Goal: Transaction & Acquisition: Subscribe to service/newsletter

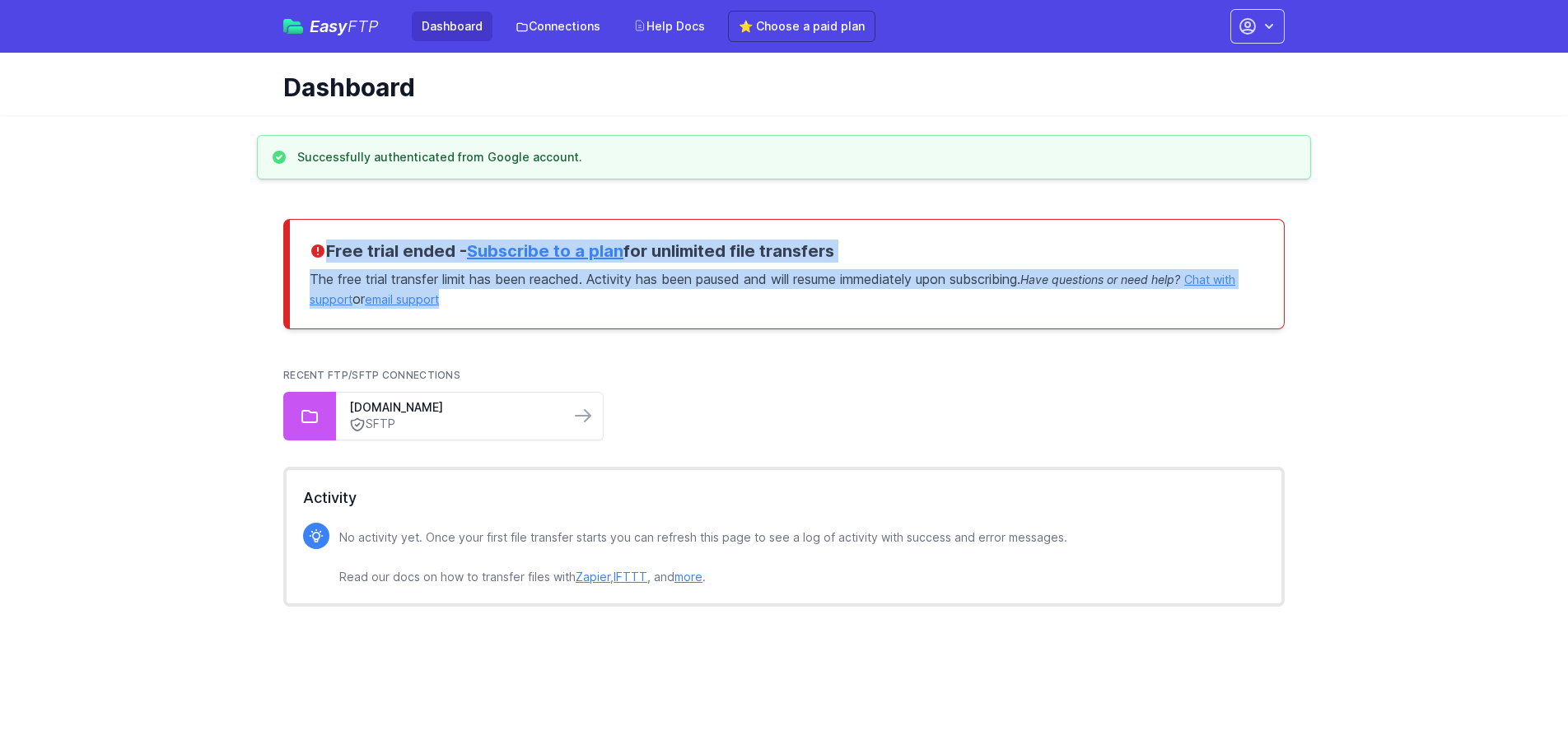
drag, startPoint x: 521, startPoint y: 292, endPoint x: 296, endPoint y: 251, distance: 228.7
click at [296, 251] on div "Free trial ended - Subscribe to a plan for unlimited file transfers The free tr…" at bounding box center [783, 274] width 1001 height 110
copy div "Free trial ended - Subscribe to a plan for unlimited file transfers The free tr…"
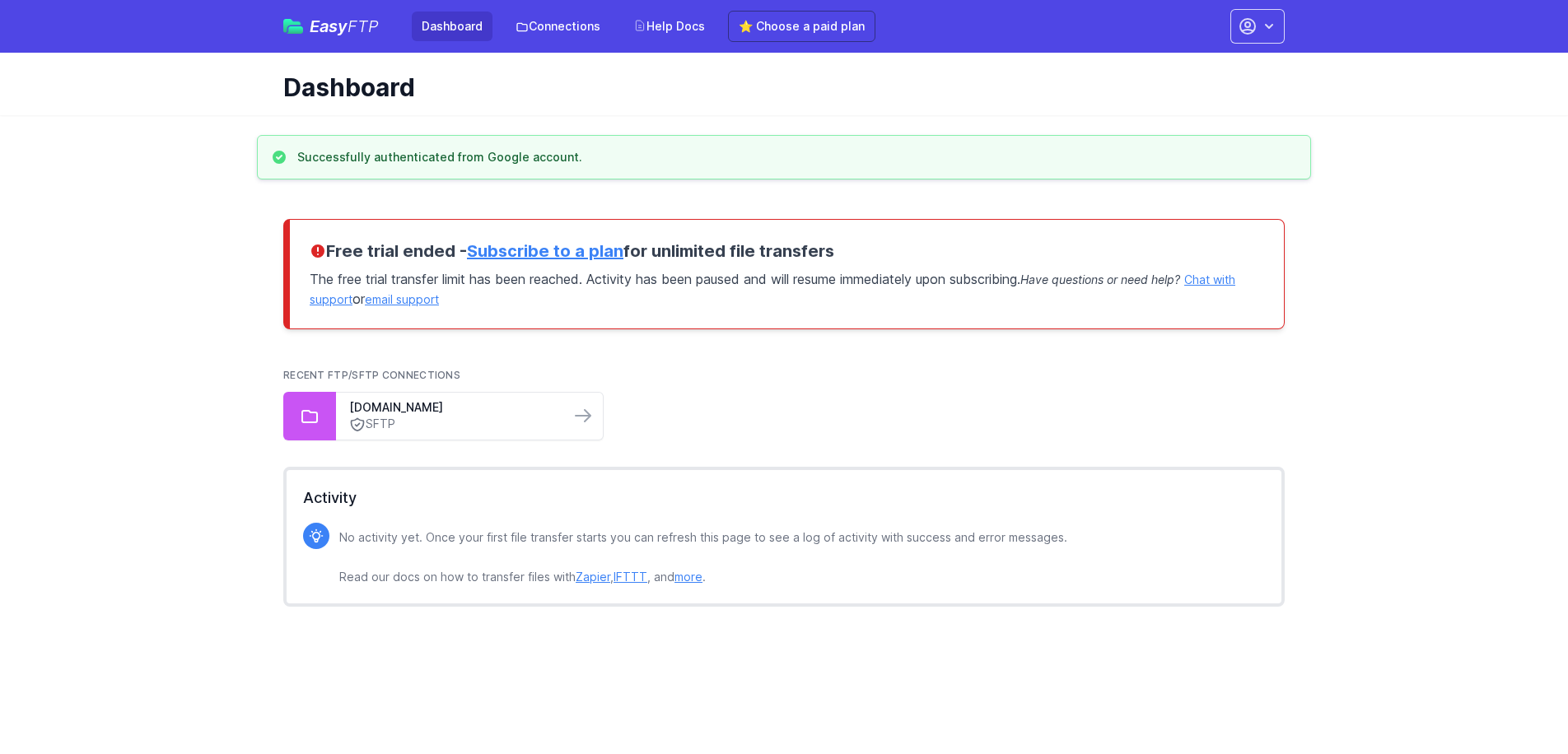
click at [939, 357] on div "Recent FTP/SFTP Connections [DOMAIN_NAME] SFTP" at bounding box center [783, 404] width 1001 height 98
drag, startPoint x: 345, startPoint y: 17, endPoint x: 332, endPoint y: 28, distance: 17.0
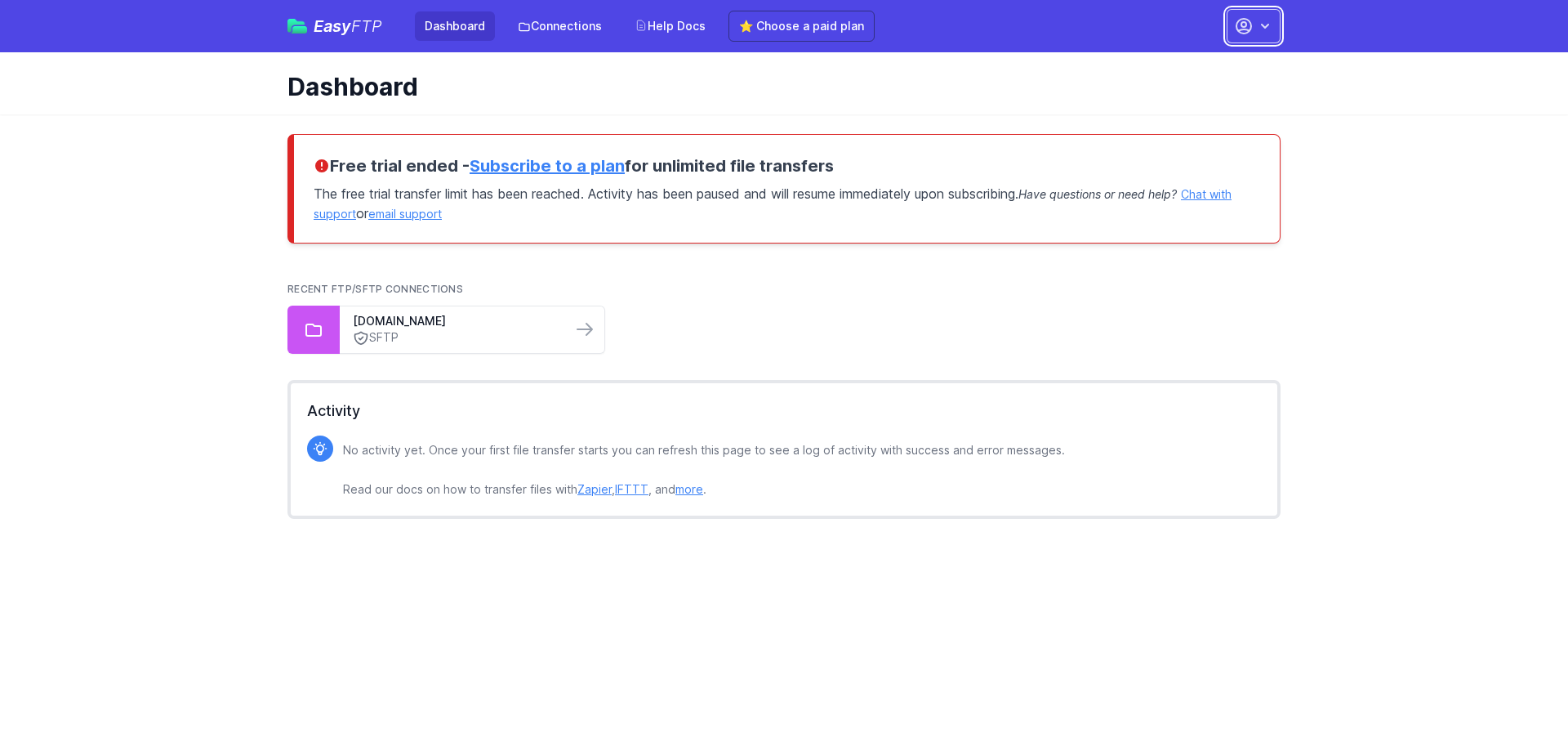
click at [1245, 27] on icon "button" at bounding box center [1244, 26] width 15 height 15
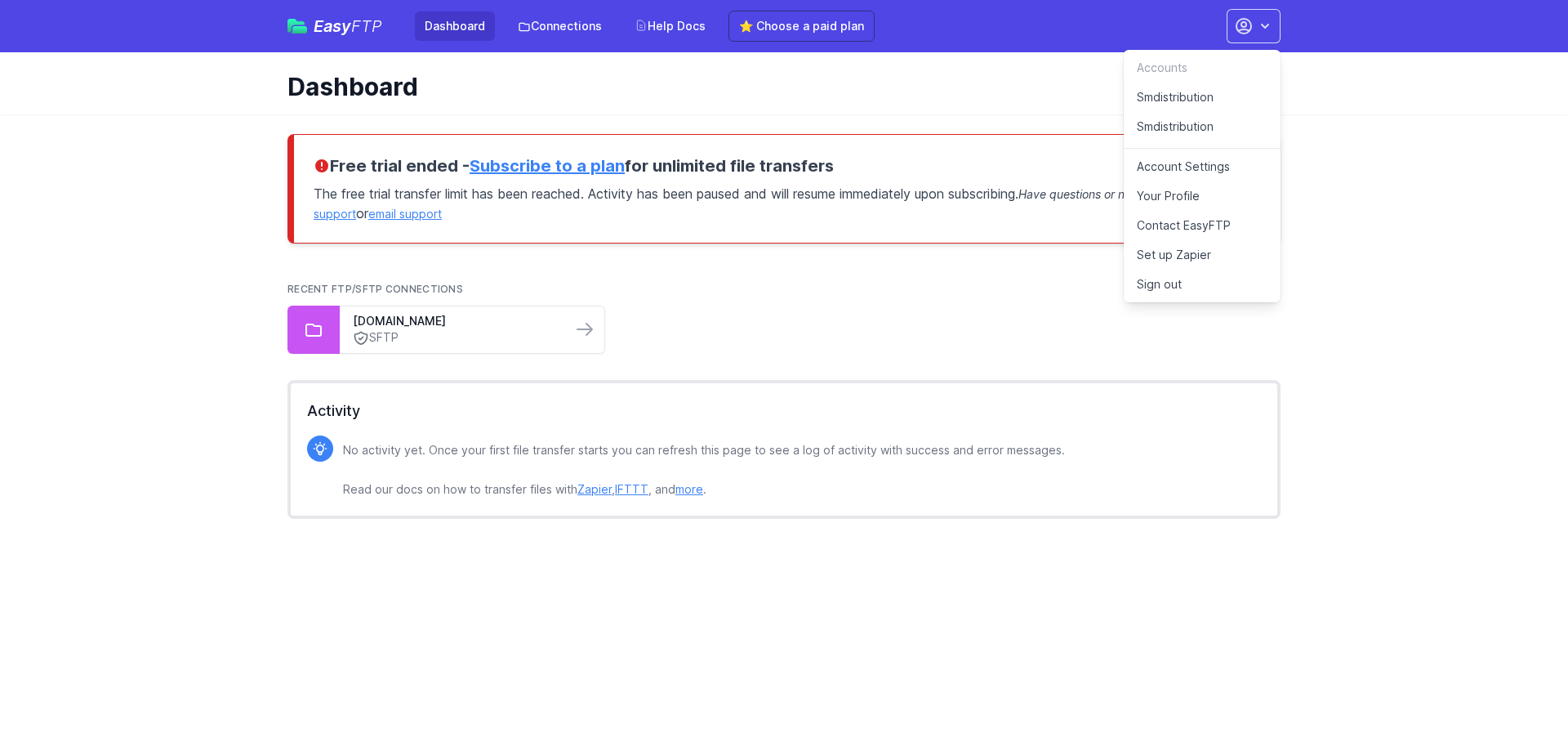
click at [358, 34] on span "FTP" at bounding box center [366, 26] width 31 height 20
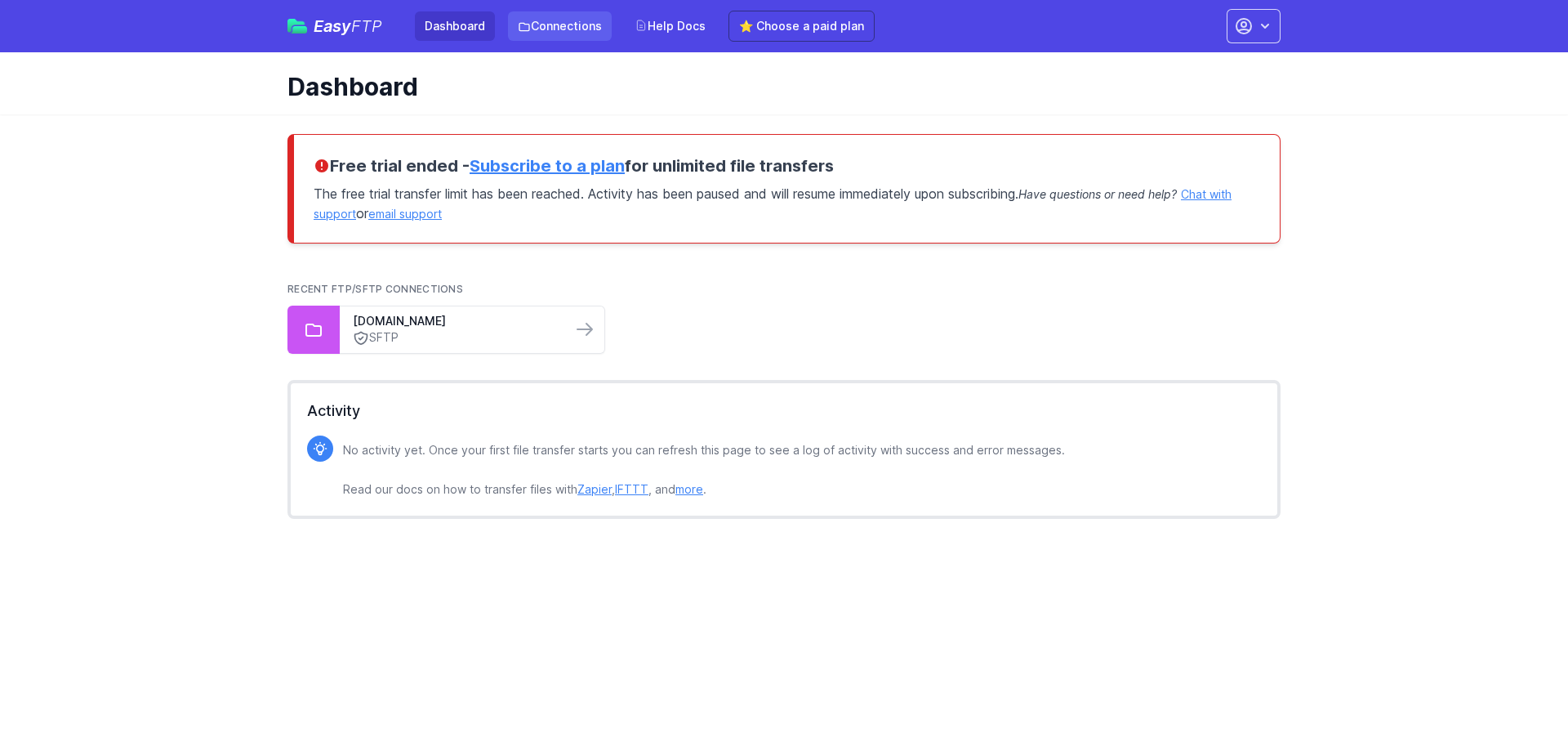
click at [558, 37] on link "Connections" at bounding box center [560, 26] width 104 height 29
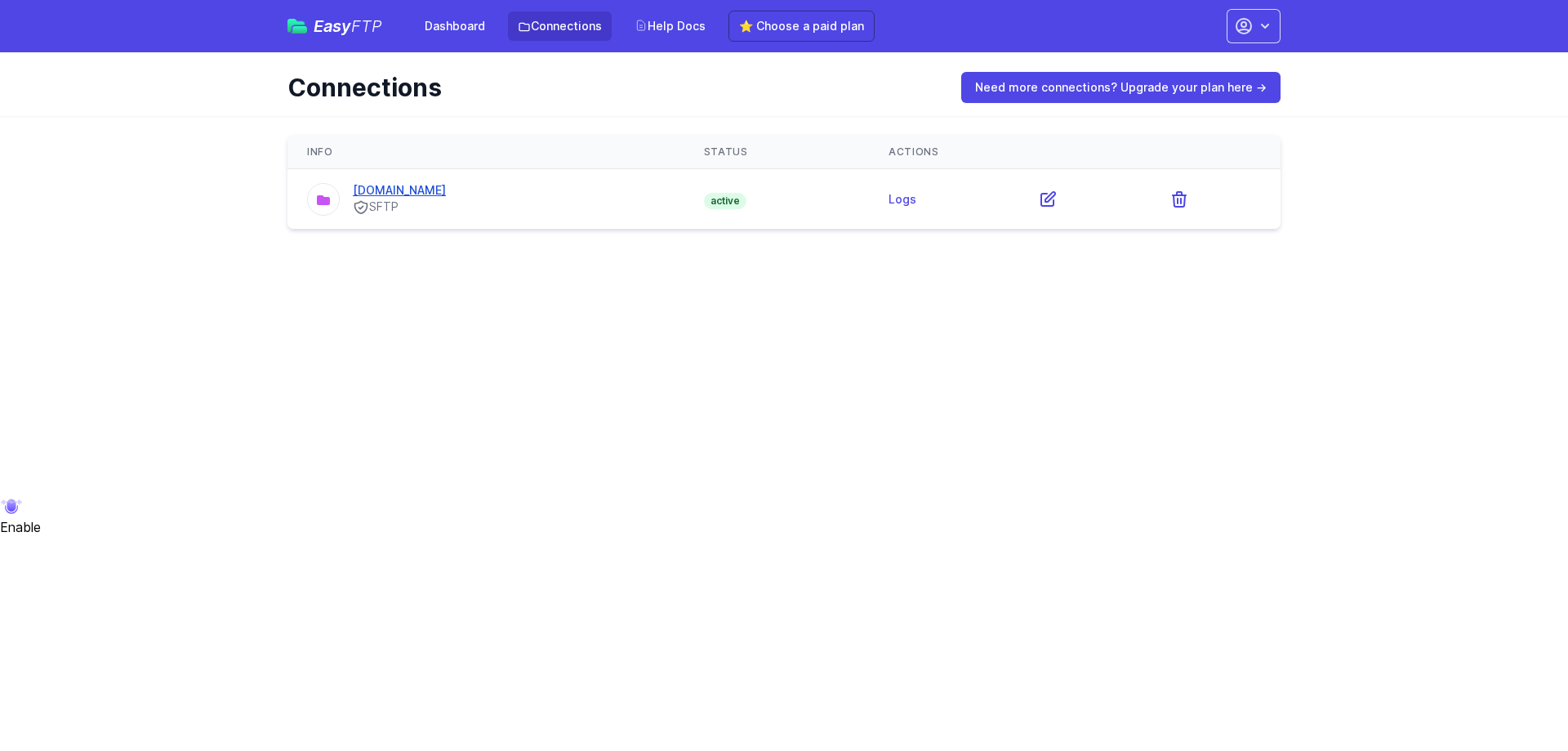
click at [408, 196] on link "[DOMAIN_NAME]" at bounding box center [399, 190] width 94 height 14
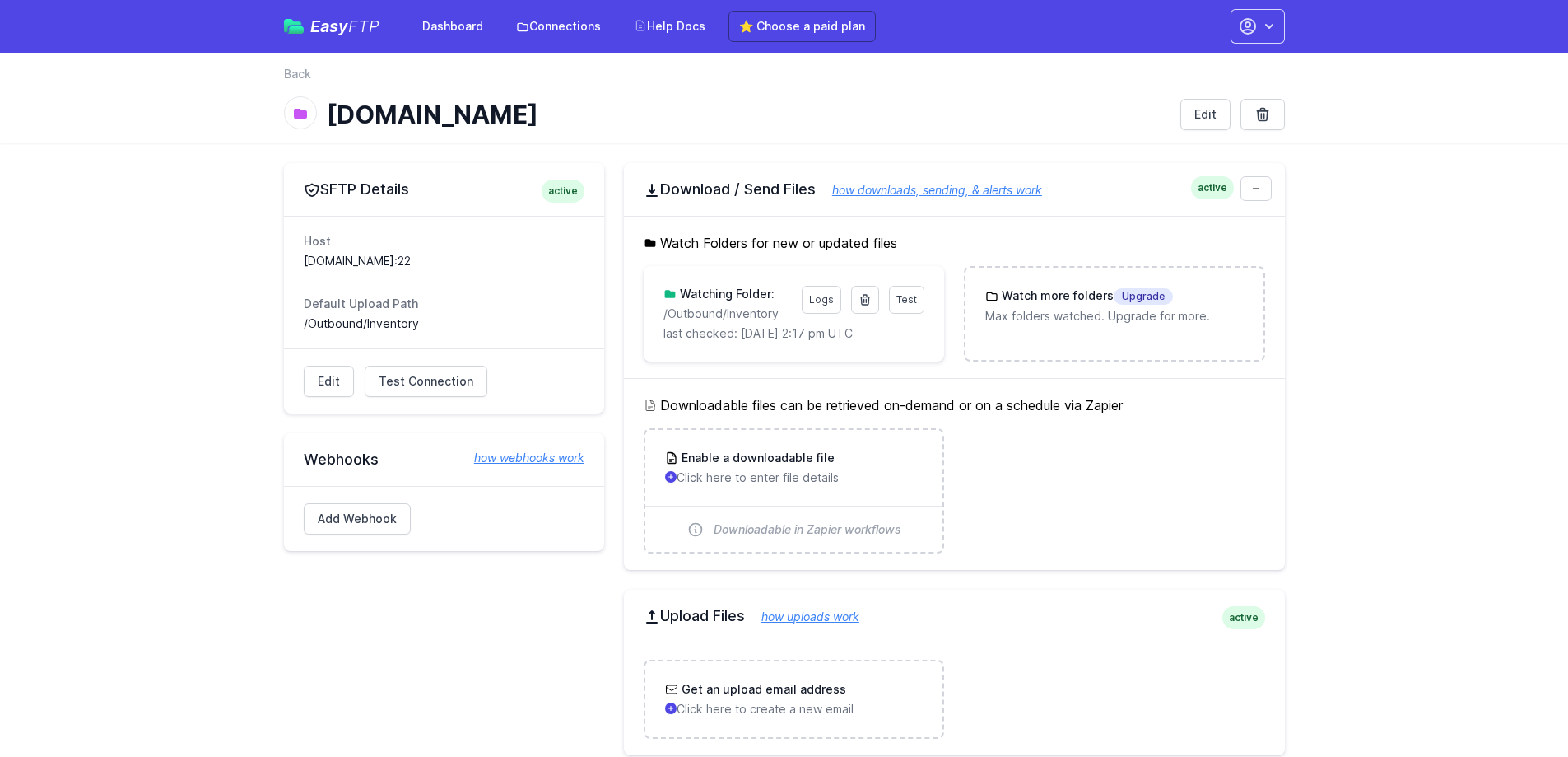
click at [1264, 46] on div "Easy FTP Dashboard Connections Help Docs ⭐ Choose a paid plan Accounts Smdistri…" at bounding box center [784, 26] width 1001 height 52
click at [1256, 32] on icon "button" at bounding box center [1247, 26] width 20 height 20
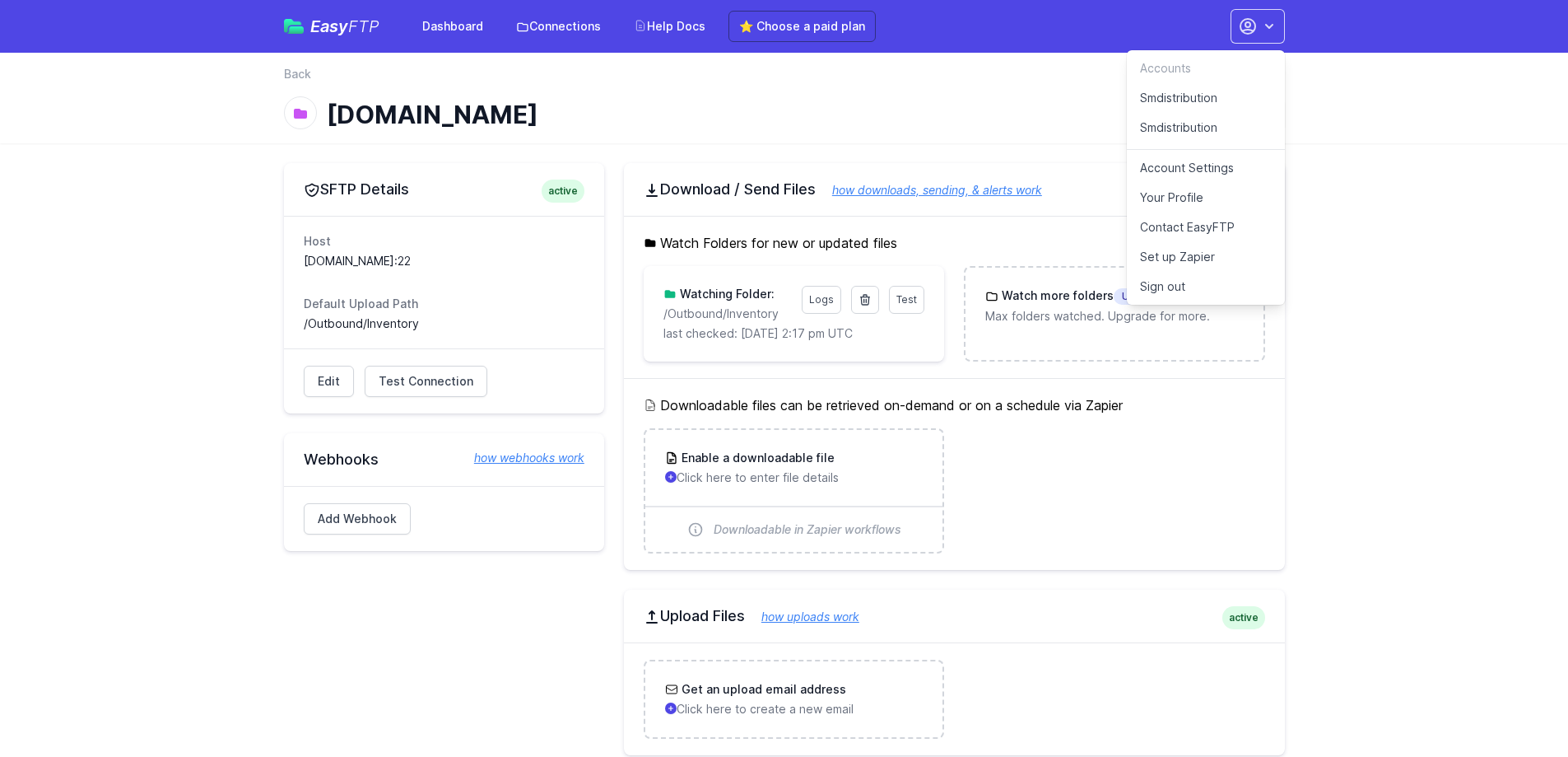
click at [1186, 98] on link "Smdistribution" at bounding box center [1206, 97] width 158 height 30
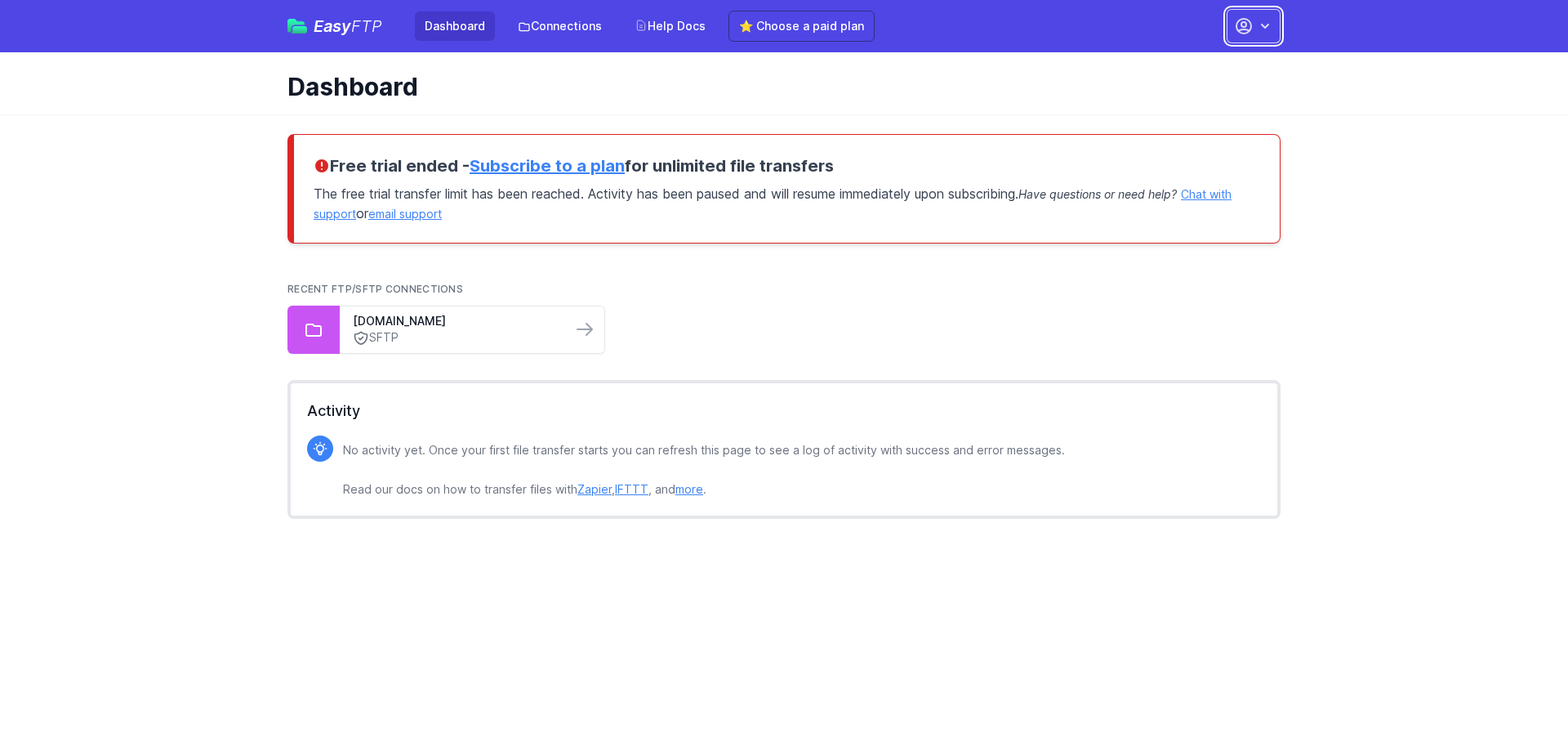
click at [1239, 23] on icon "button" at bounding box center [1243, 26] width 20 height 20
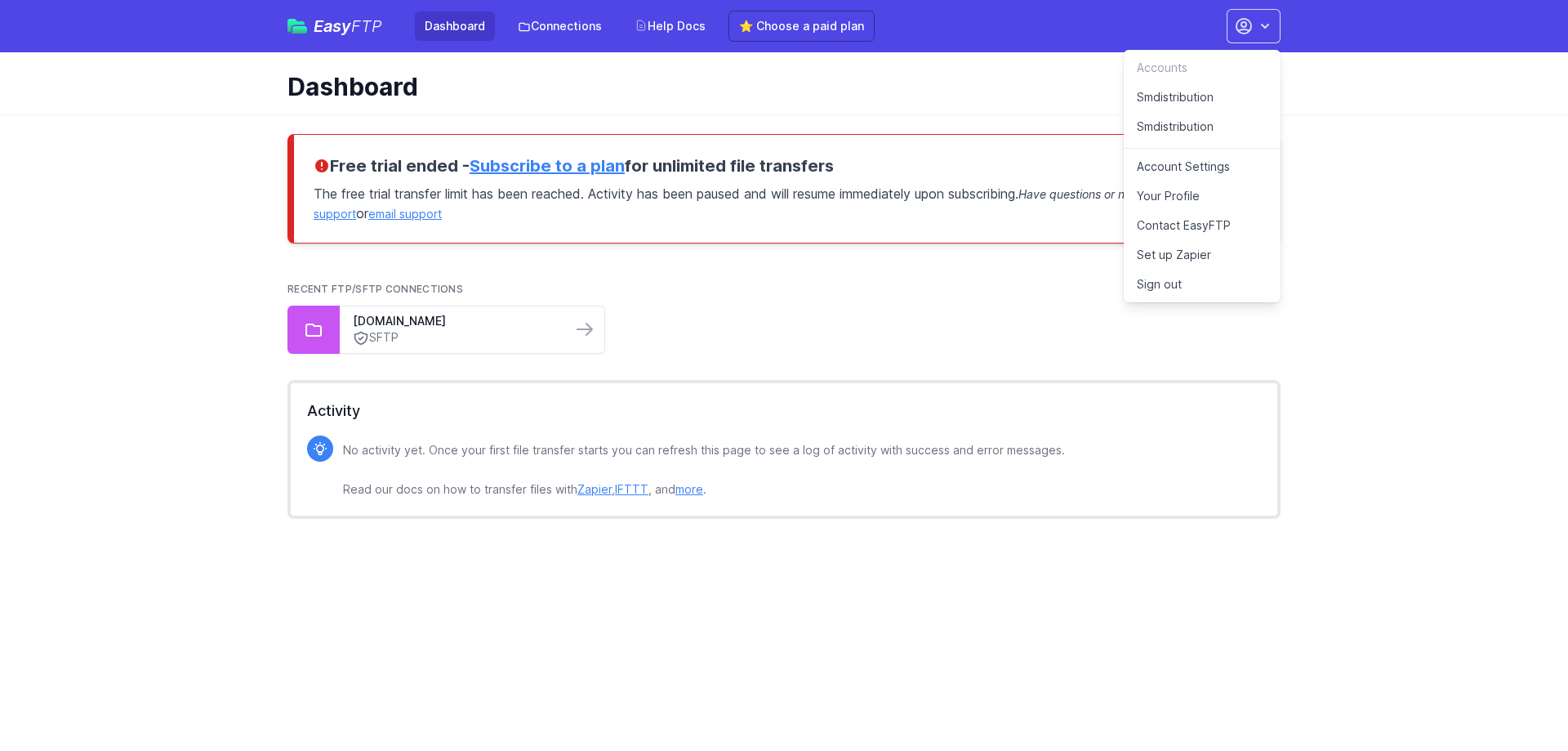
click at [1168, 125] on link "Smdistribution" at bounding box center [1202, 129] width 157 height 37
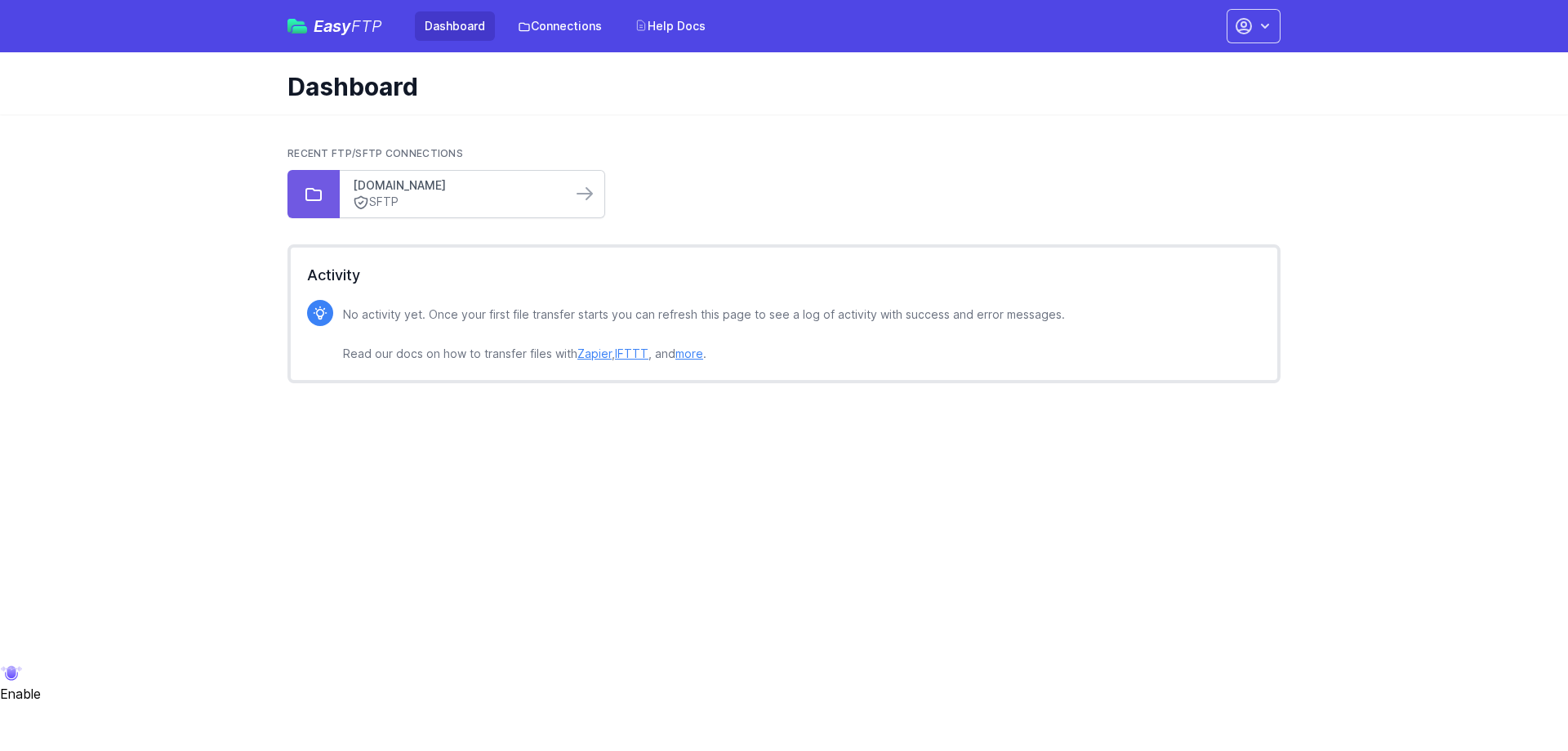
click at [548, 190] on link "[DOMAIN_NAME]" at bounding box center [455, 185] width 206 height 16
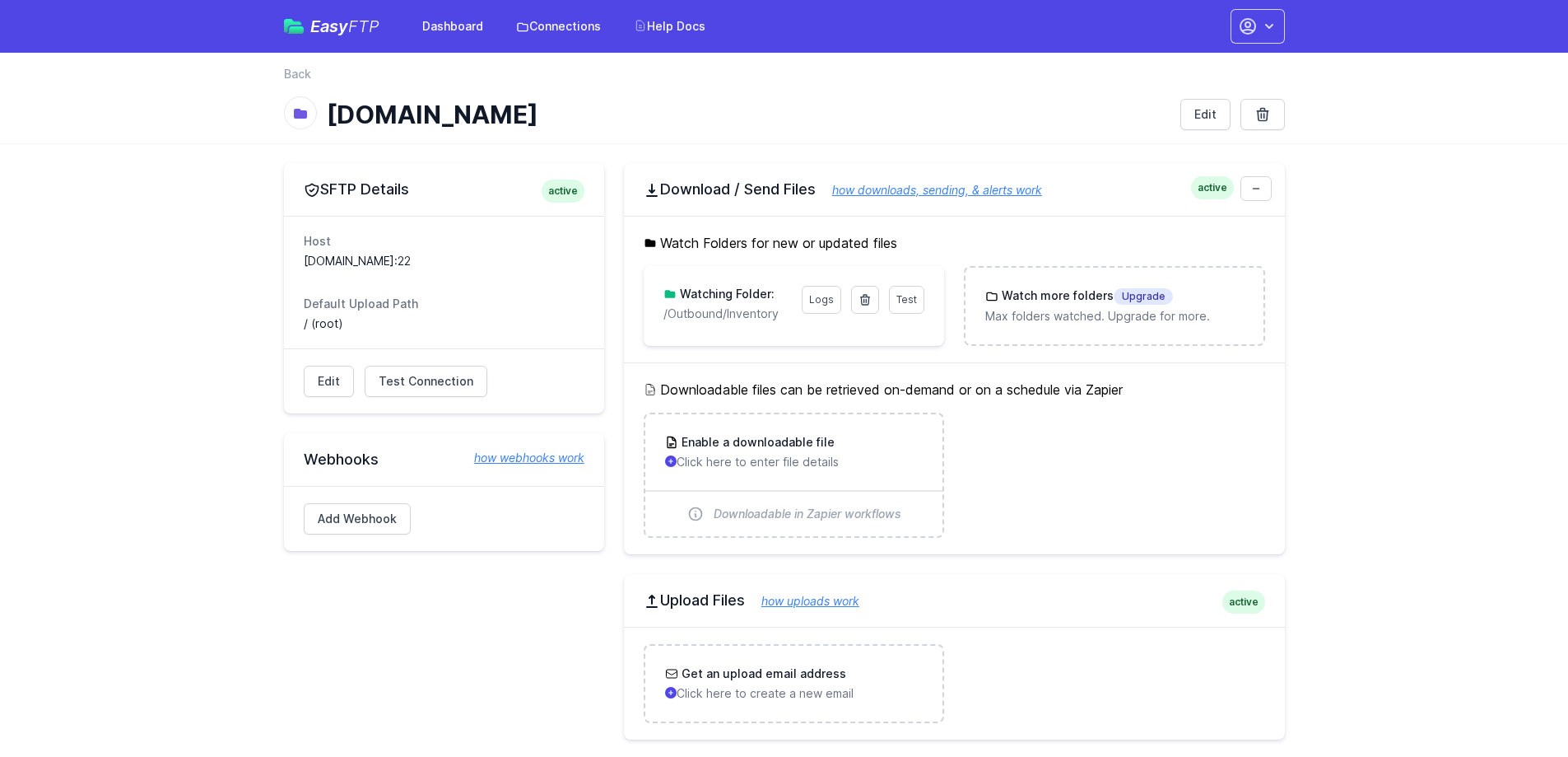
drag, startPoint x: 776, startPoint y: 293, endPoint x: 758, endPoint y: 274, distance: 26.2
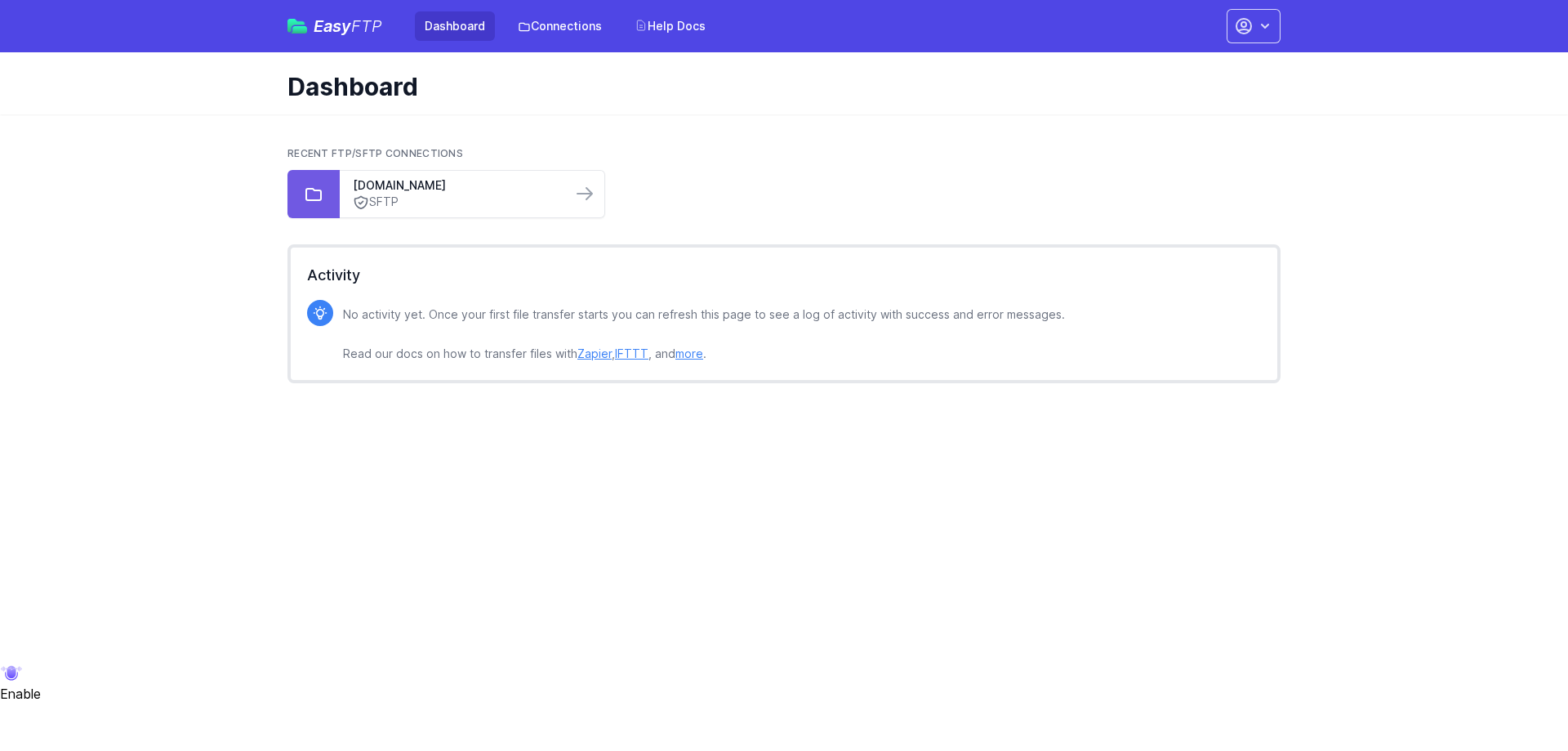
click at [793, 16] on div "Easy FTP Dashboard Connections Help Docs Accounts Smdistribution Smdistribution…" at bounding box center [783, 26] width 993 height 52
click at [1250, 16] on icon "button" at bounding box center [1243, 26] width 20 height 20
click at [1198, 166] on link "Your Profile" at bounding box center [1202, 166] width 157 height 29
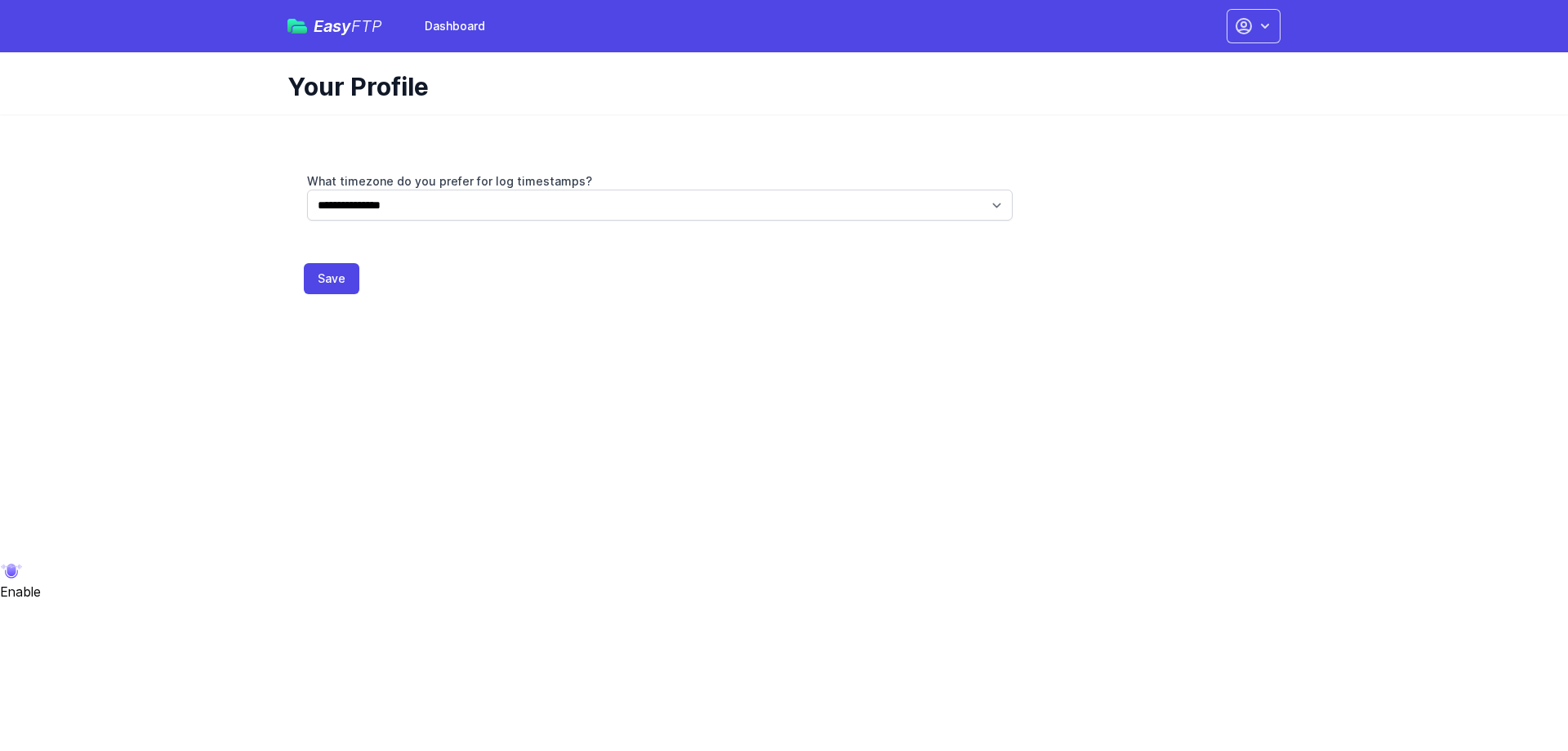
click at [1210, 28] on div "Accounts Smdistribution Smdistribution Dashboard Contact EasyFTP Set up Zapier …" at bounding box center [1238, 26] width 83 height 34
click at [1241, 30] on icon "button" at bounding box center [1244, 26] width 15 height 15
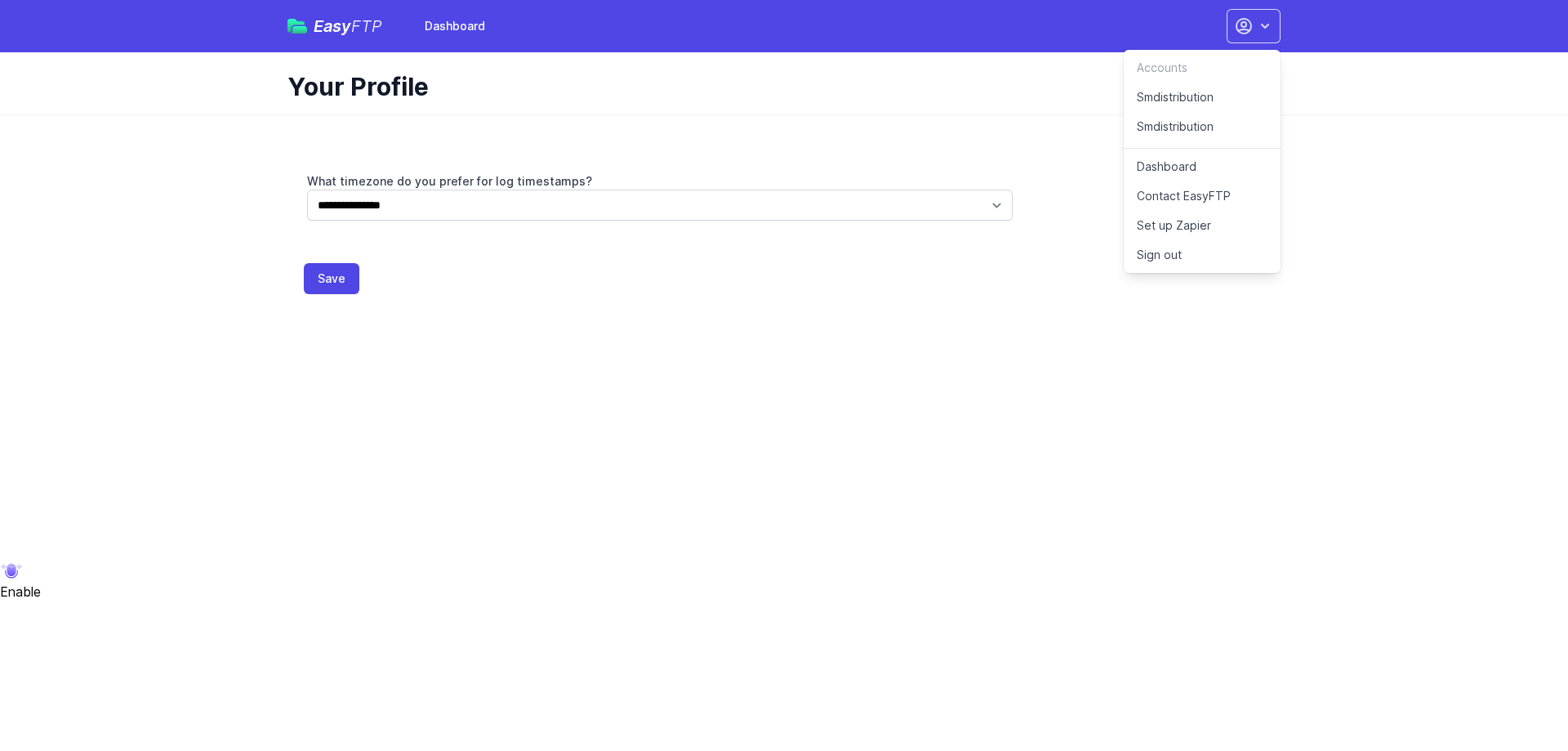
click at [1235, 197] on link "Contact EasyFTP" at bounding box center [1202, 196] width 157 height 29
click at [1186, 88] on link "Smdistribution" at bounding box center [1202, 96] width 157 height 29
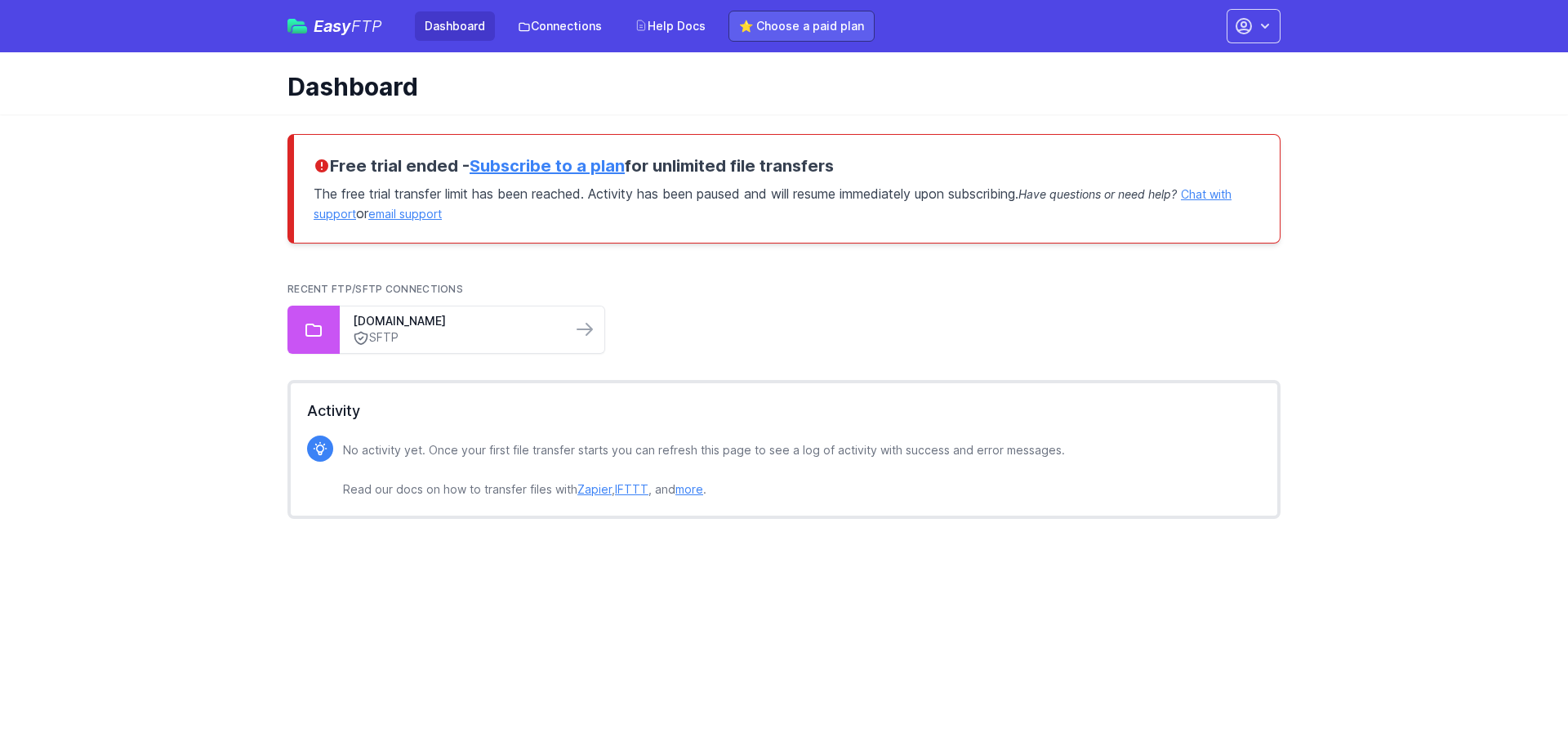
click at [825, 22] on link "⭐ Choose a paid plan" at bounding box center [801, 26] width 146 height 31
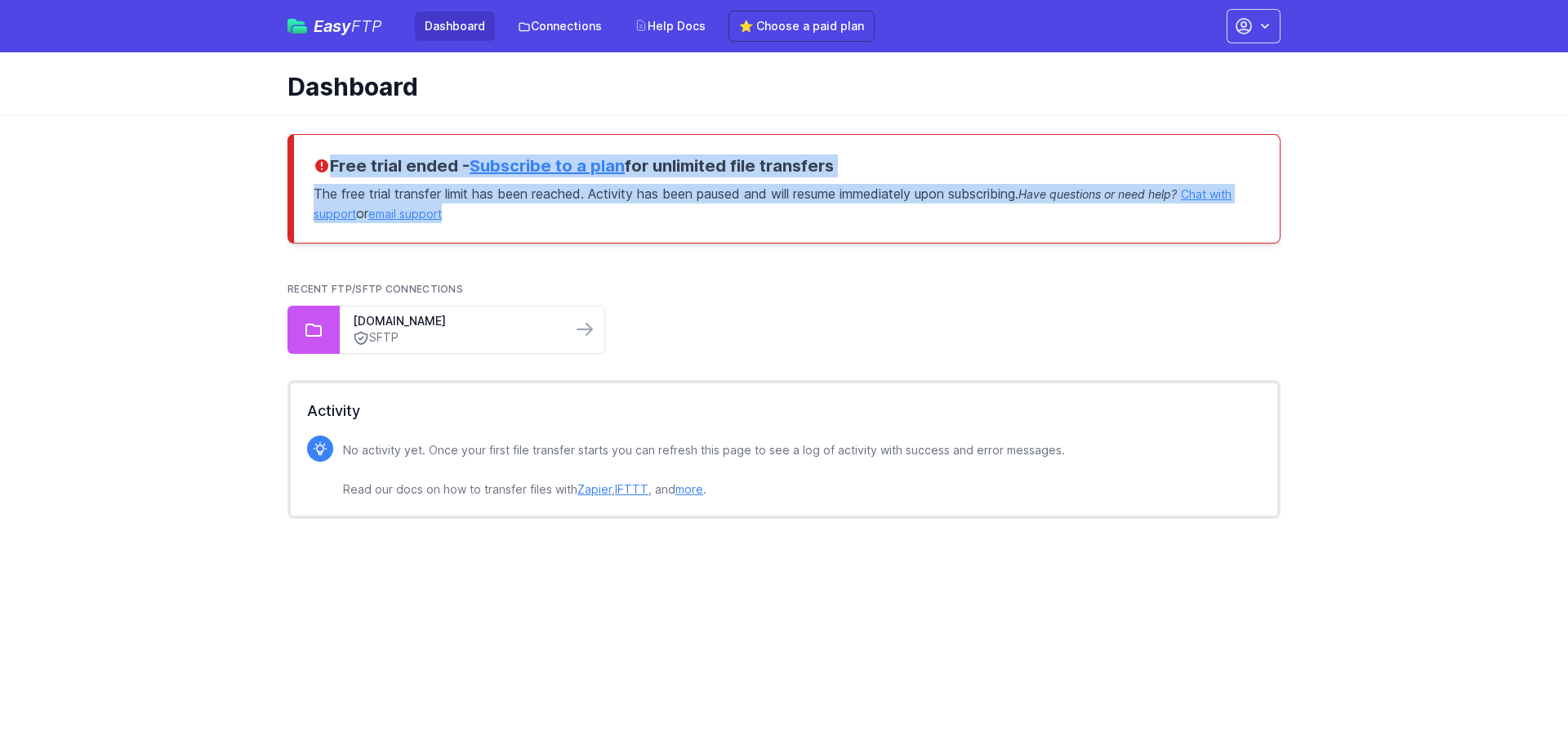
drag, startPoint x: 547, startPoint y: 220, endPoint x: 304, endPoint y: 163, distance: 249.6
click at [304, 163] on div "Free trial ended - Subscribe to a plan for unlimited file transfers The free tr…" at bounding box center [783, 189] width 993 height 110
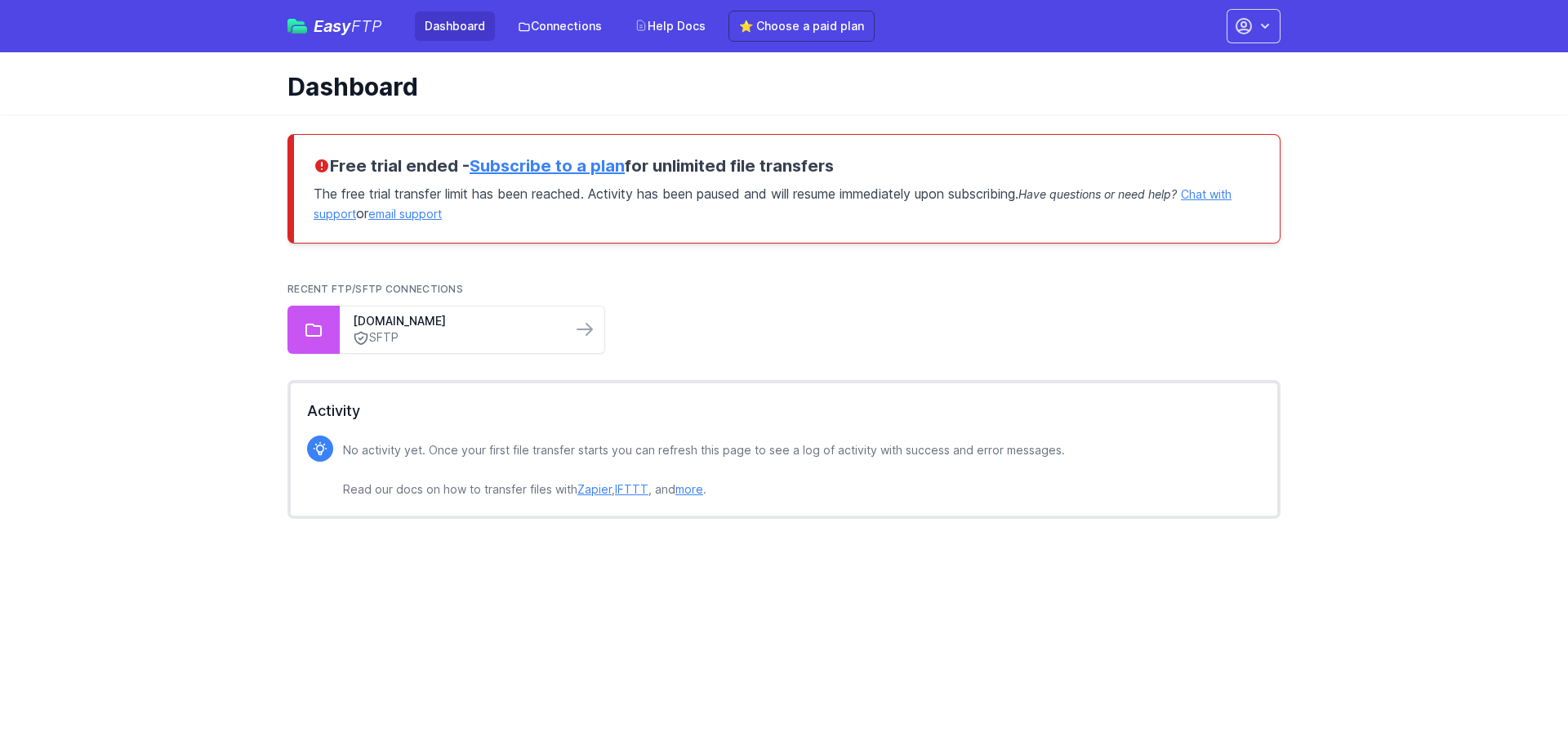
click at [605, 251] on div "Free trial ended - Subscribe to a plan for unlimited file transfers The free tr…" at bounding box center [784, 333] width 1046 height 437
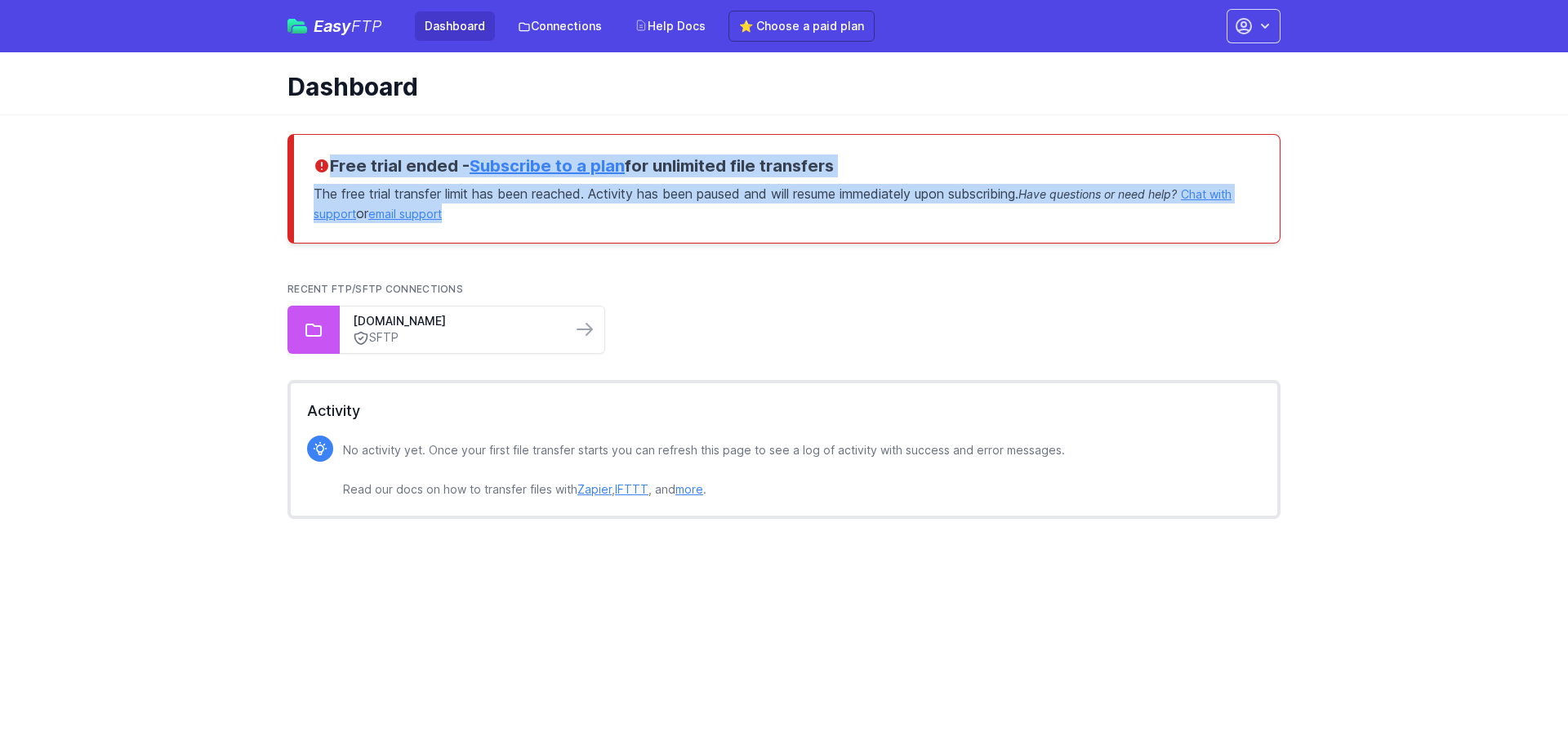
drag, startPoint x: 532, startPoint y: 220, endPoint x: 324, endPoint y: 166, distance: 214.9
click at [324, 166] on div "Free trial ended - Subscribe to a plan for unlimited file transfers The free tr…" at bounding box center [783, 189] width 993 height 110
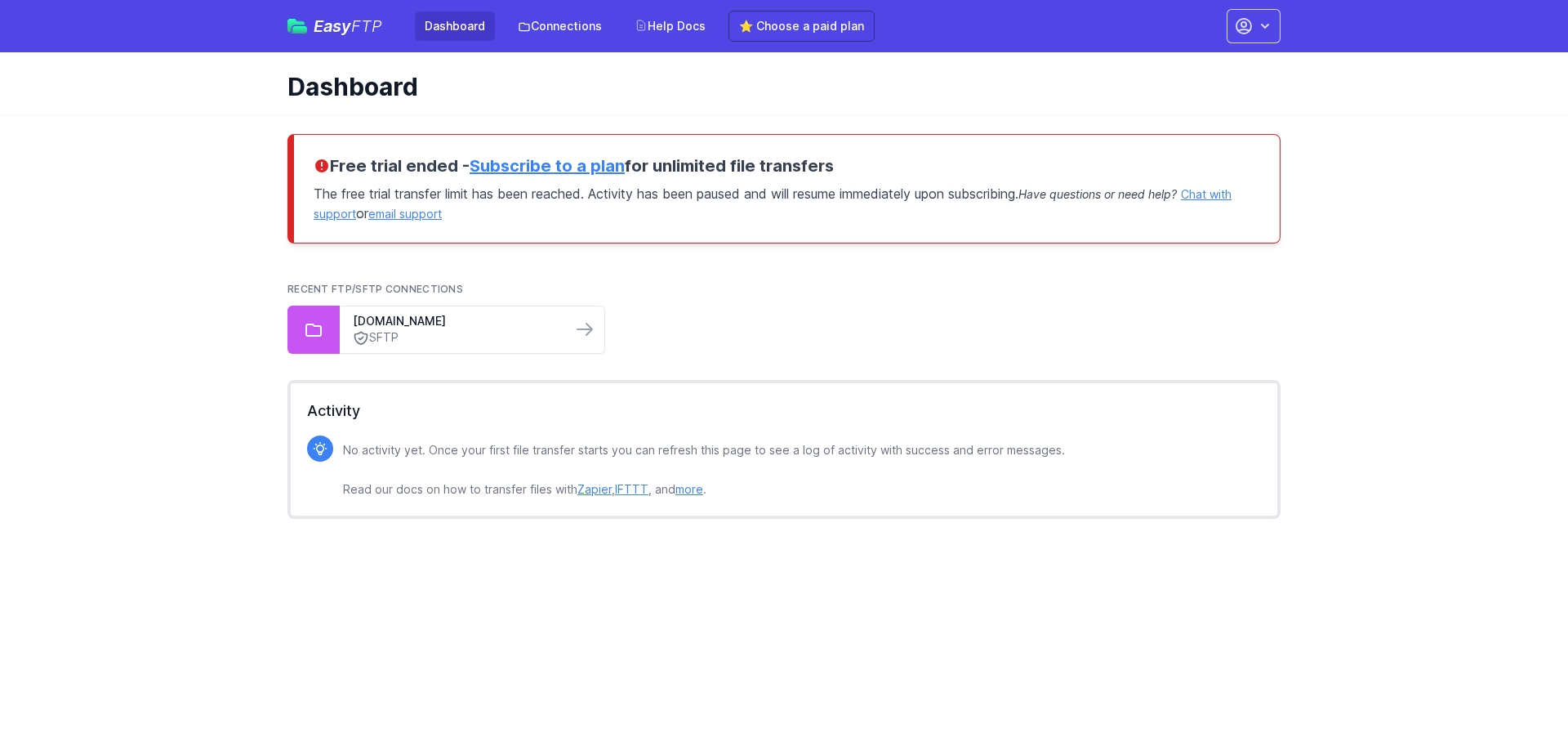
click at [324, 166] on icon at bounding box center [322, 166] width 13 height 13
click at [403, 326] on link "ftp02.newegg.com" at bounding box center [455, 320] width 206 height 16
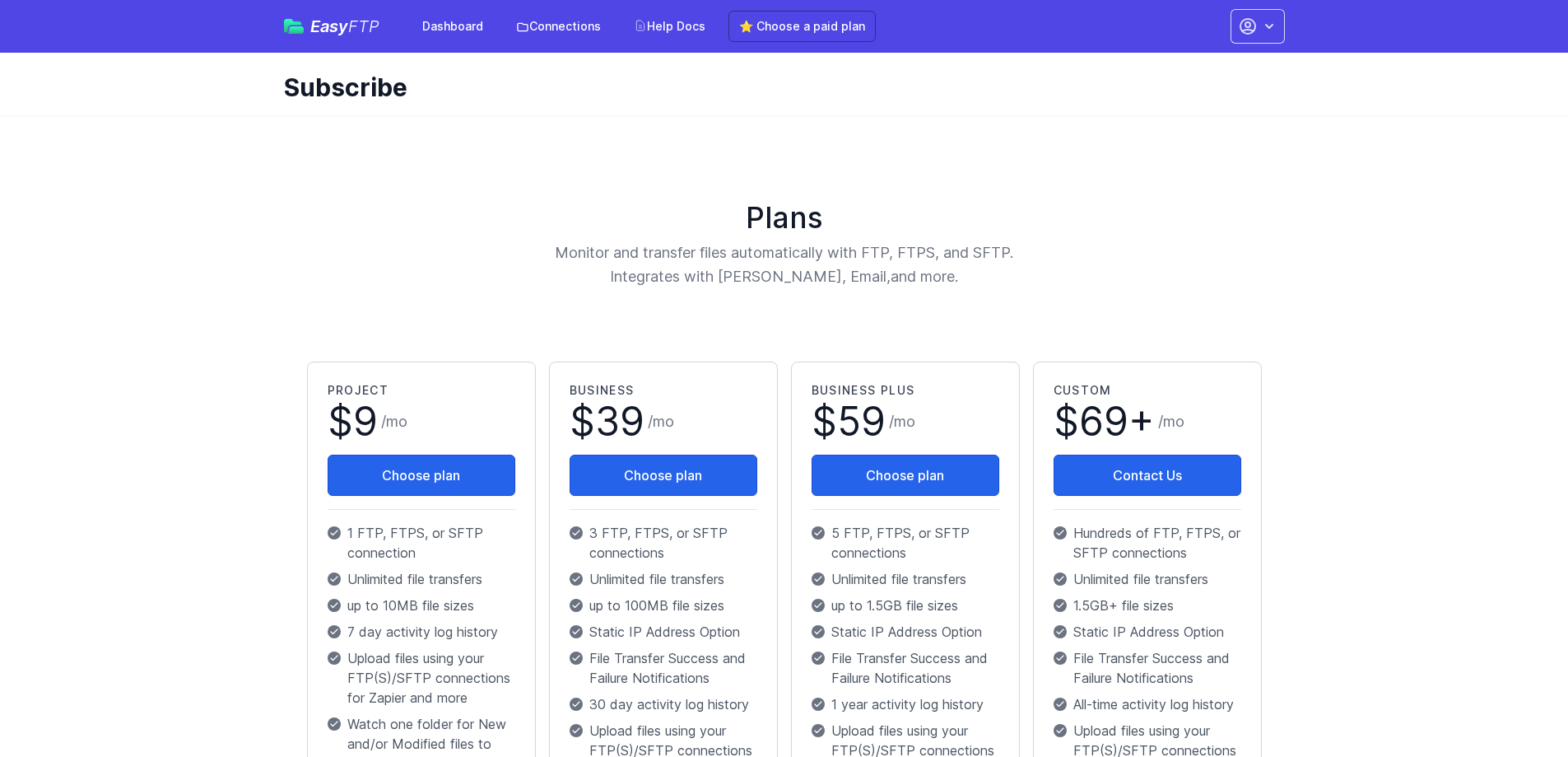
drag, startPoint x: 507, startPoint y: 152, endPoint x: 507, endPoint y: 137, distance: 15.0
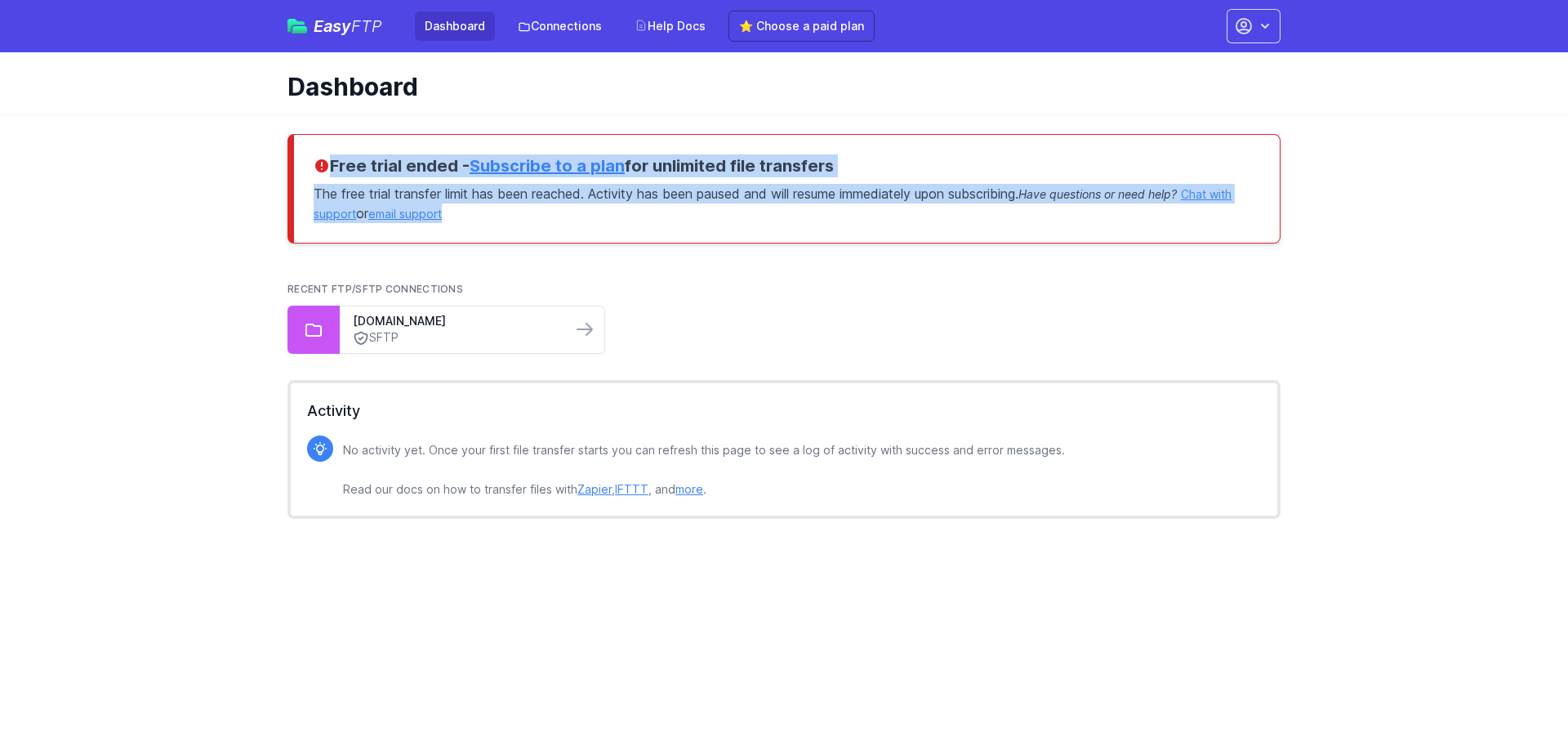
drag, startPoint x: 515, startPoint y: 223, endPoint x: 281, endPoint y: 152, distance: 244.5
click at [281, 152] on div "Free trial ended - Subscribe to a plan for unlimited file transfers The free tr…" at bounding box center [784, 333] width 1046 height 437
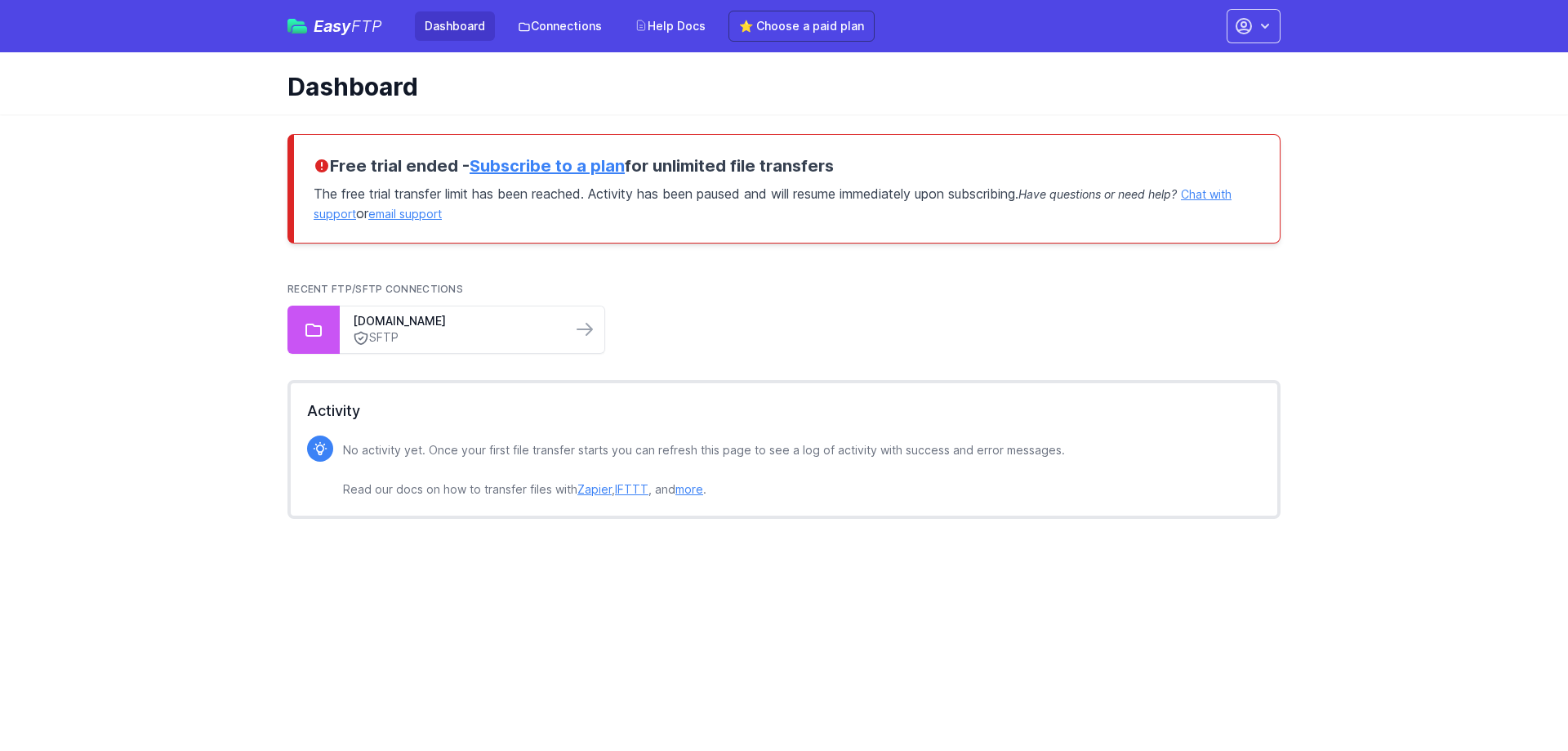
click at [297, 159] on div "Free trial ended - Subscribe to a plan for unlimited file transfers The free tr…" at bounding box center [783, 189] width 993 height 110
